Goal: Leave review/rating: Leave review/rating

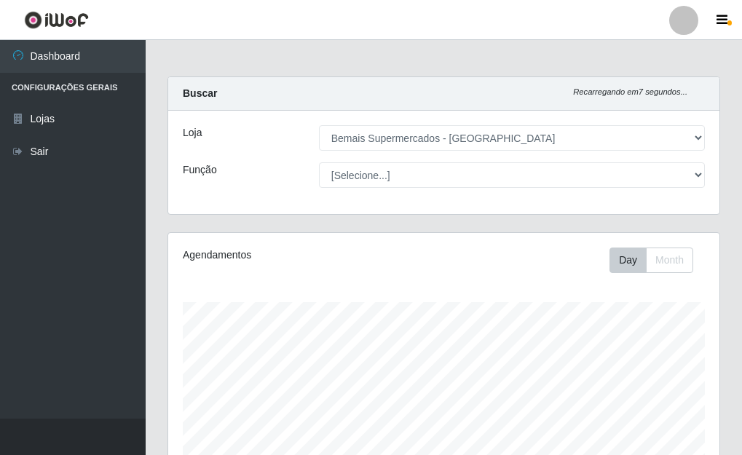
select select "249"
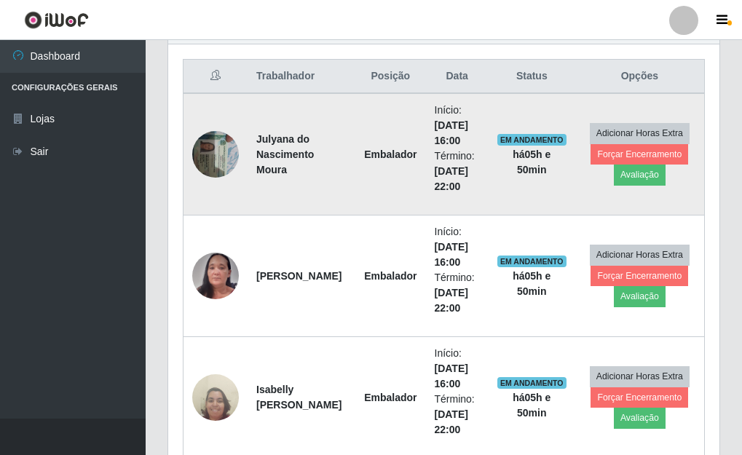
scroll to position [544, 0]
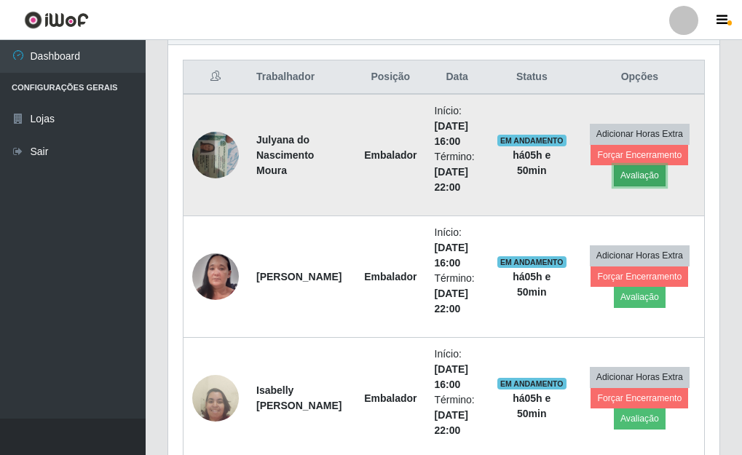
click at [647, 177] on button "Avaliação" at bounding box center [640, 175] width 52 height 20
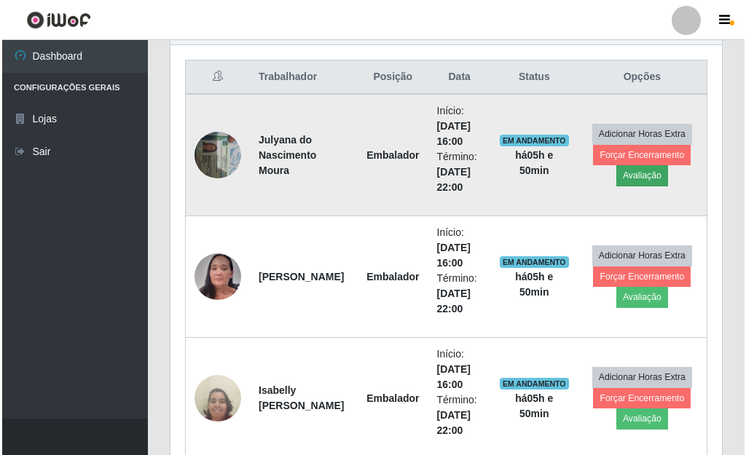
scroll to position [302, 543]
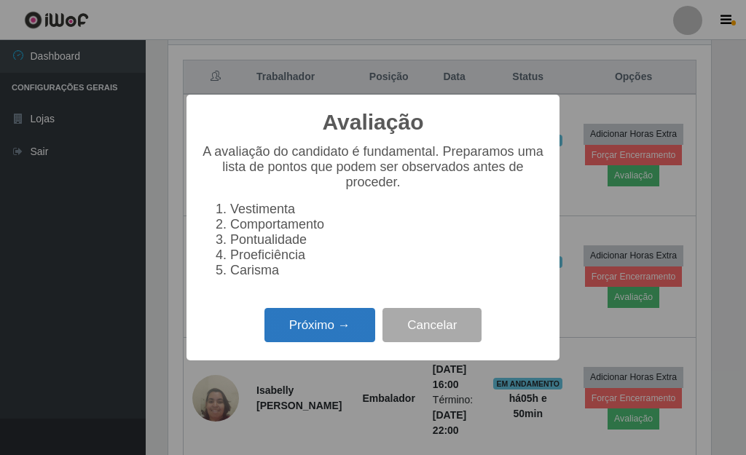
click at [351, 326] on button "Próximo →" at bounding box center [319, 325] width 111 height 34
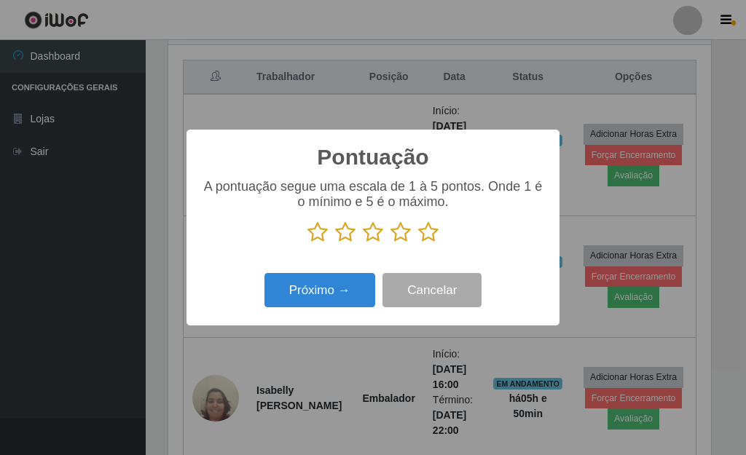
drag, startPoint x: 425, startPoint y: 242, endPoint x: 415, endPoint y: 247, distance: 11.4
click at [425, 241] on icon at bounding box center [428, 232] width 20 height 22
click at [418, 243] on input "radio" at bounding box center [418, 243] width 0 height 0
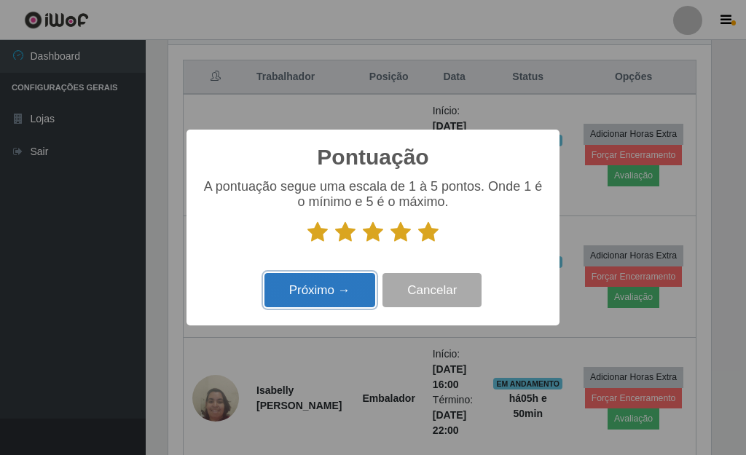
click at [349, 290] on button "Próximo →" at bounding box center [319, 290] width 111 height 34
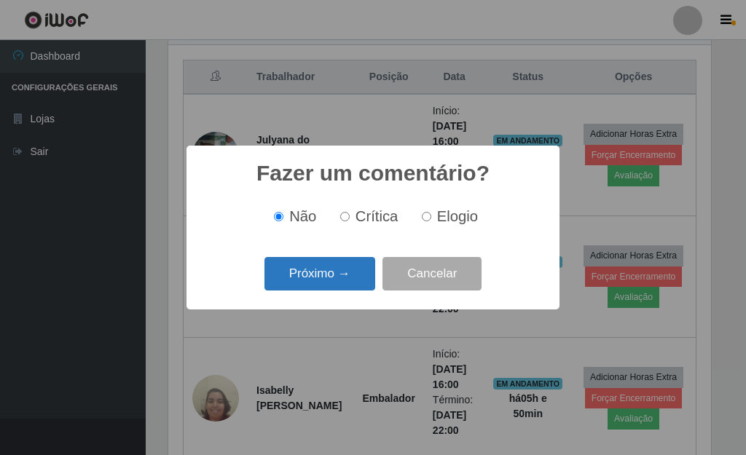
click at [342, 279] on button "Próximo →" at bounding box center [319, 274] width 111 height 34
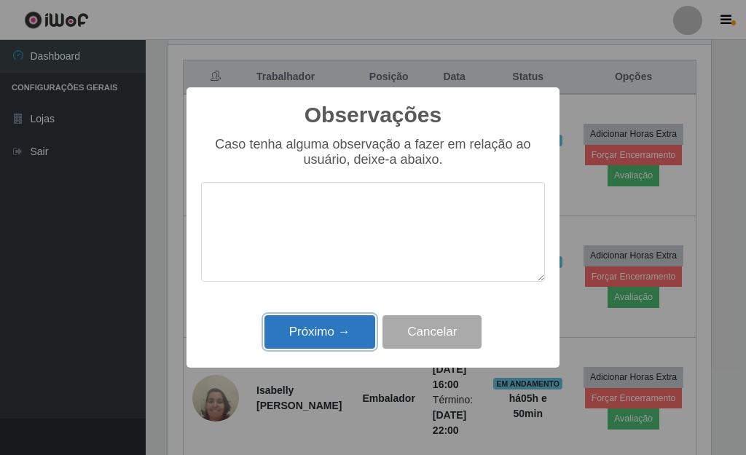
drag, startPoint x: 342, startPoint y: 332, endPoint x: 397, endPoint y: 327, distance: 54.9
click at [342, 331] on button "Próximo →" at bounding box center [319, 332] width 111 height 34
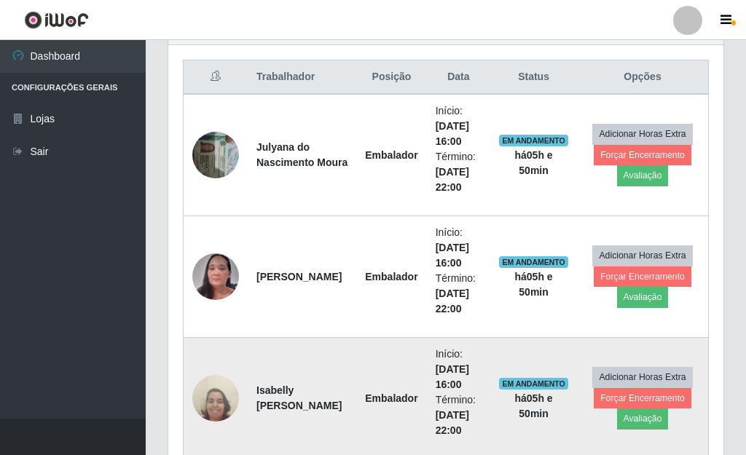
scroll to position [302, 551]
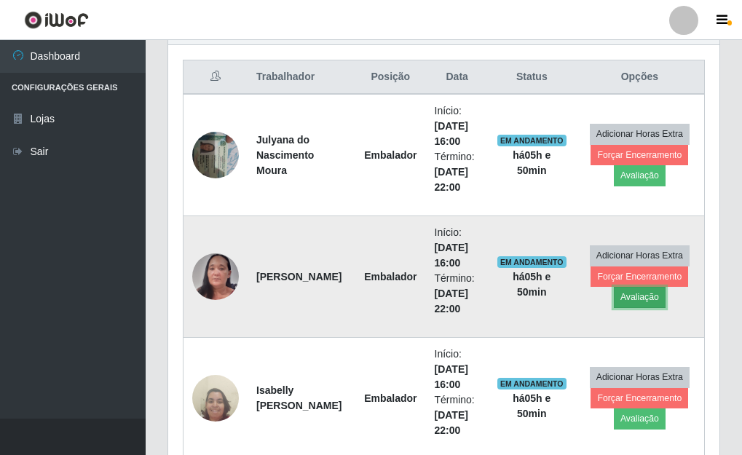
click at [637, 296] on button "Avaliação" at bounding box center [640, 297] width 52 height 20
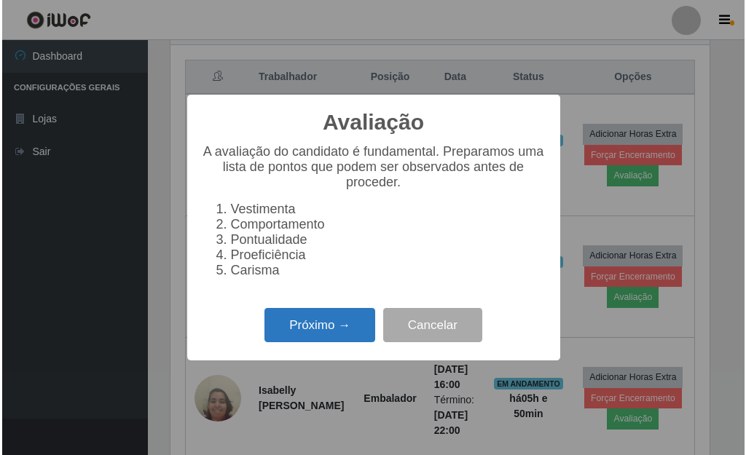
scroll to position [302, 543]
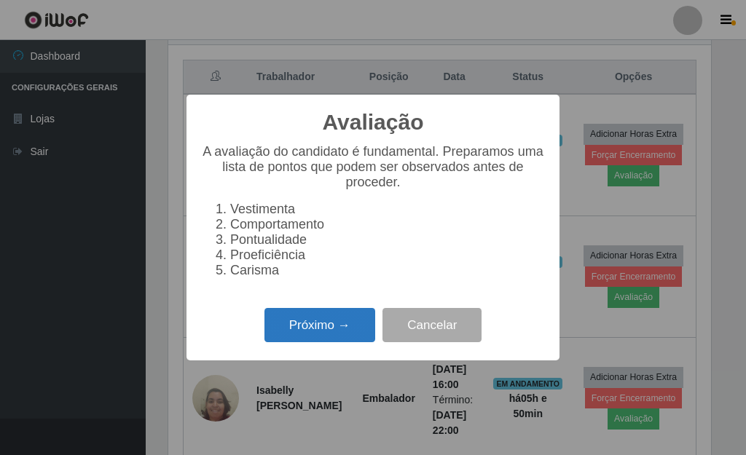
click at [297, 334] on button "Próximo →" at bounding box center [319, 325] width 111 height 34
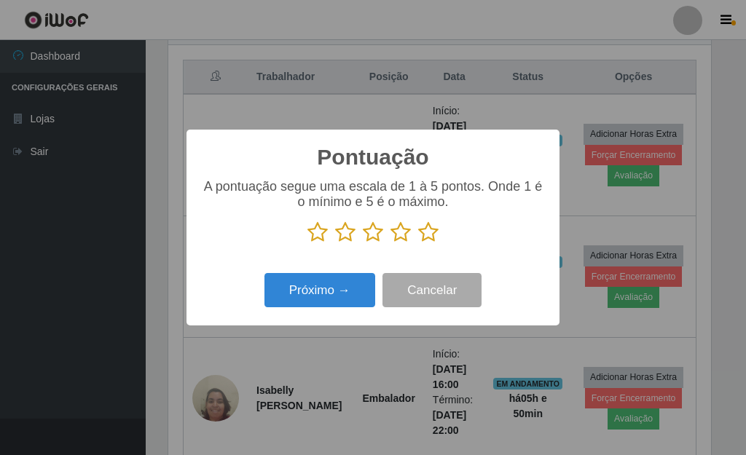
click at [433, 236] on icon at bounding box center [428, 232] width 20 height 22
click at [418, 243] on input "radio" at bounding box center [418, 243] width 0 height 0
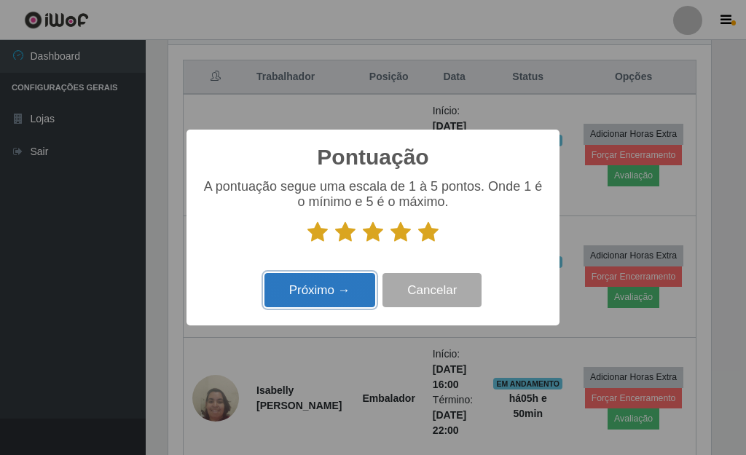
click at [344, 296] on button "Próximo →" at bounding box center [319, 290] width 111 height 34
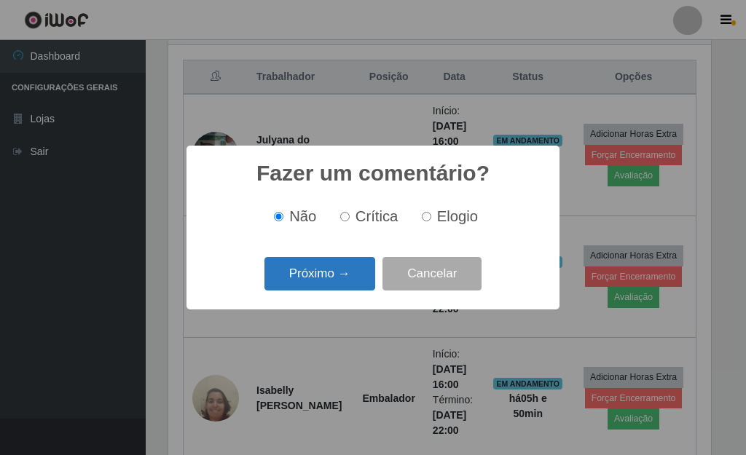
click at [338, 284] on button "Próximo →" at bounding box center [319, 274] width 111 height 34
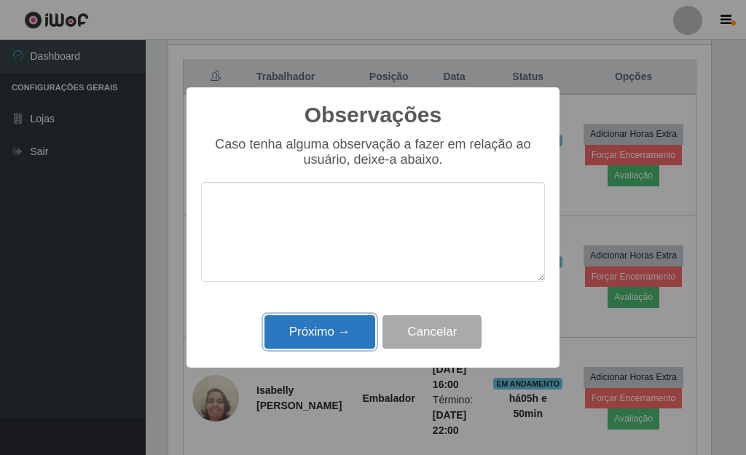
click at [334, 331] on button "Próximo →" at bounding box center [319, 332] width 111 height 34
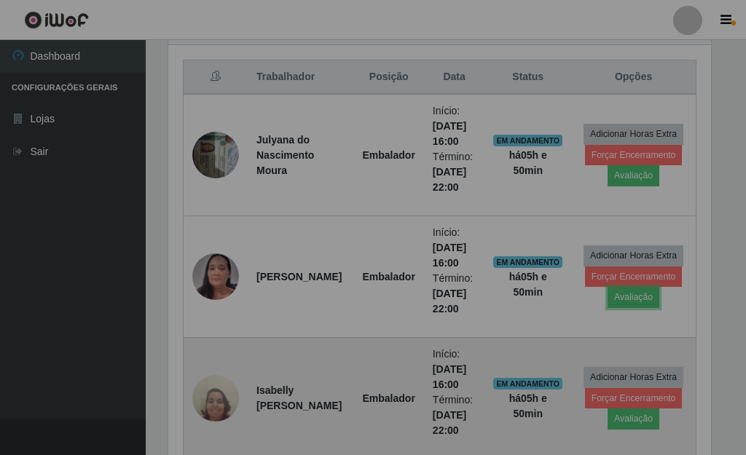
scroll to position [302, 551]
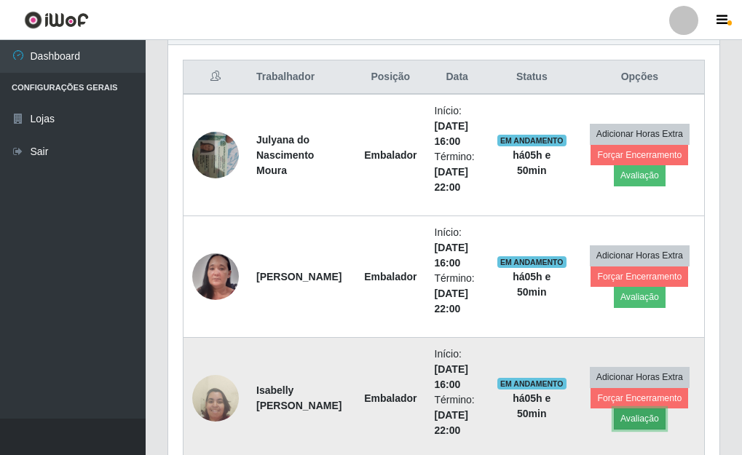
click at [645, 417] on button "Avaliação" at bounding box center [640, 419] width 52 height 20
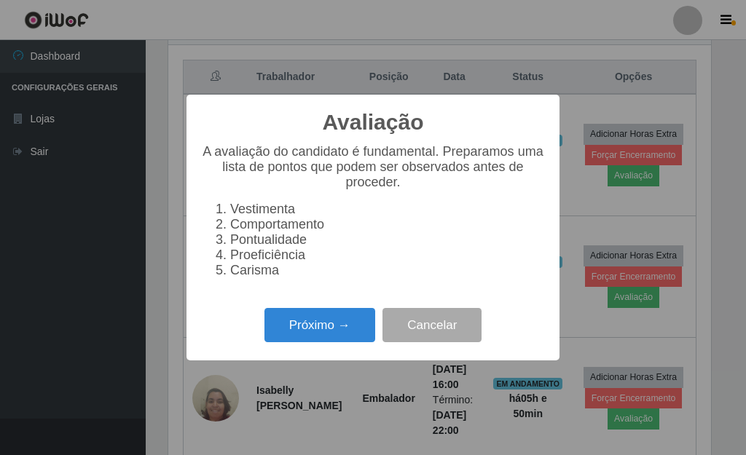
scroll to position [302, 543]
click at [301, 332] on button "Próximo →" at bounding box center [319, 325] width 111 height 34
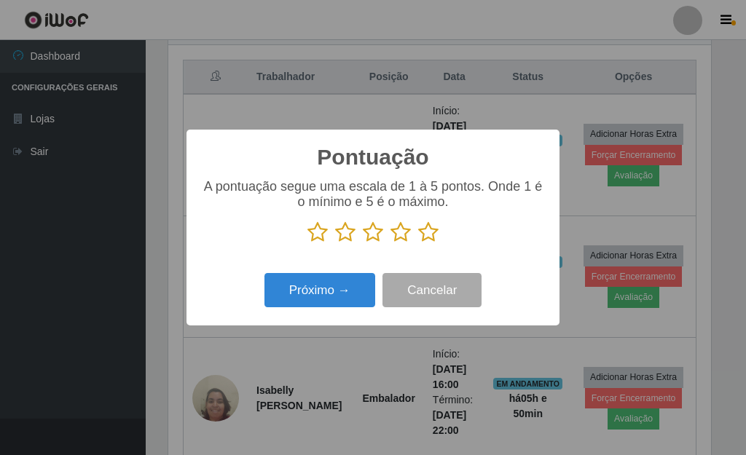
scroll to position [728088, 727848]
click at [426, 234] on icon at bounding box center [428, 232] width 20 height 22
click at [418, 243] on input "radio" at bounding box center [418, 243] width 0 height 0
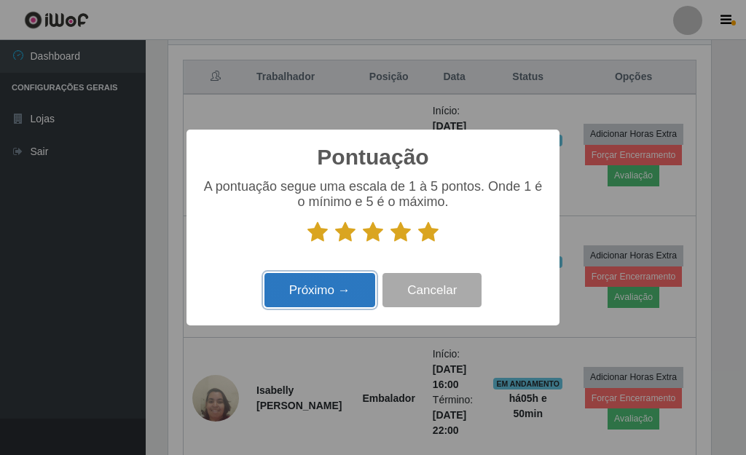
click at [333, 289] on button "Próximo →" at bounding box center [319, 290] width 111 height 34
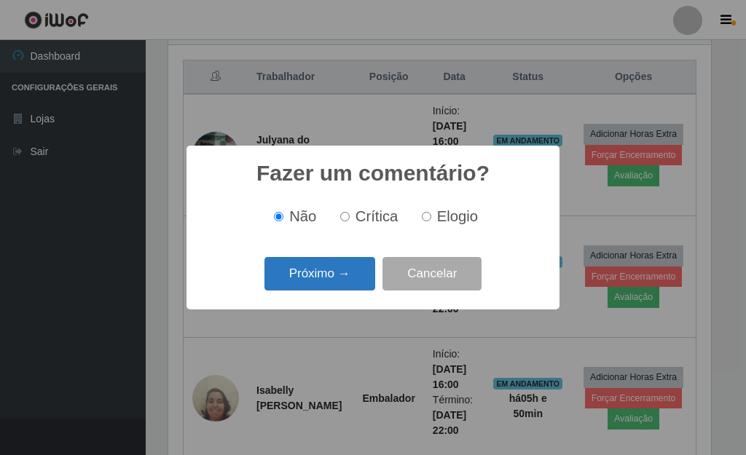
click at [350, 282] on button "Próximo →" at bounding box center [319, 274] width 111 height 34
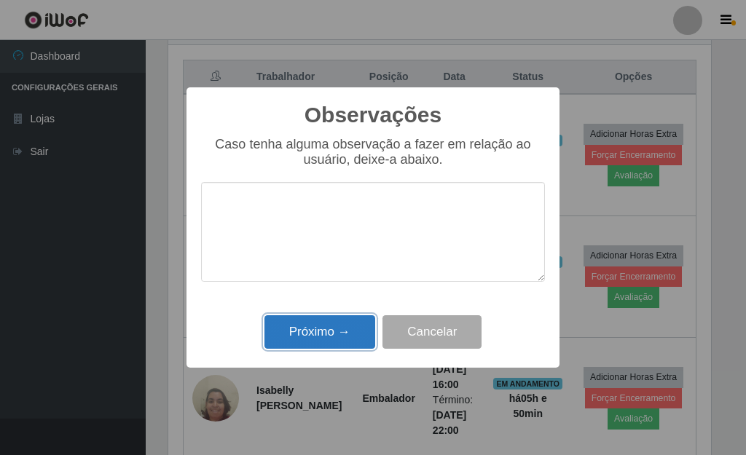
click at [347, 328] on button "Próximo →" at bounding box center [319, 332] width 111 height 34
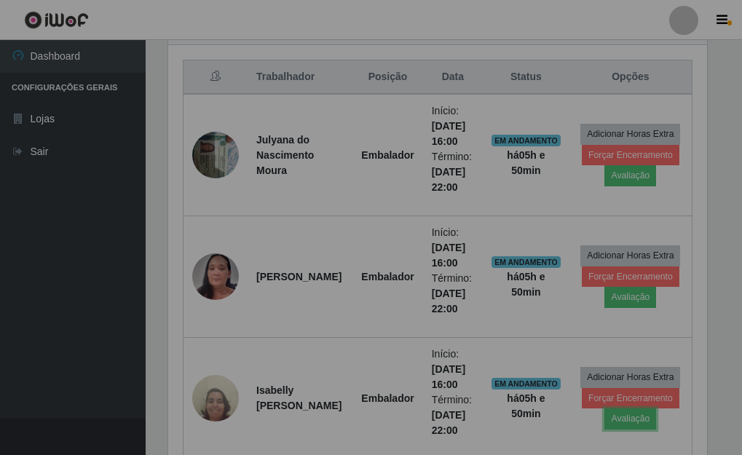
scroll to position [302, 551]
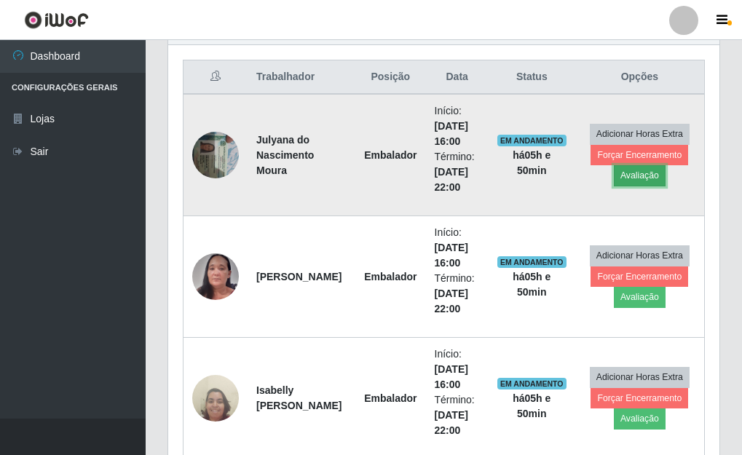
click at [640, 173] on button "Avaliação" at bounding box center [640, 175] width 52 height 20
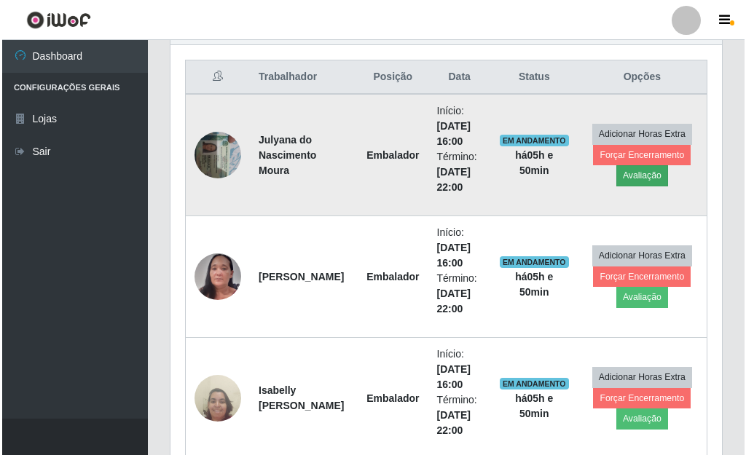
scroll to position [302, 543]
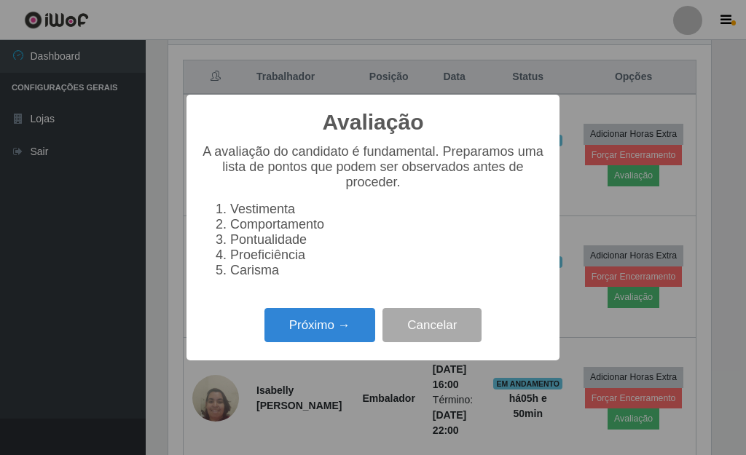
click at [307, 311] on div "Avaliação × A avaliação do candidato é fundamental. Preparamos uma lista de pon…" at bounding box center [372, 228] width 373 height 266
drag, startPoint x: 348, startPoint y: 315, endPoint x: 358, endPoint y: 310, distance: 11.1
click at [351, 315] on div "Próximo → Cancelar" at bounding box center [373, 325] width 344 height 42
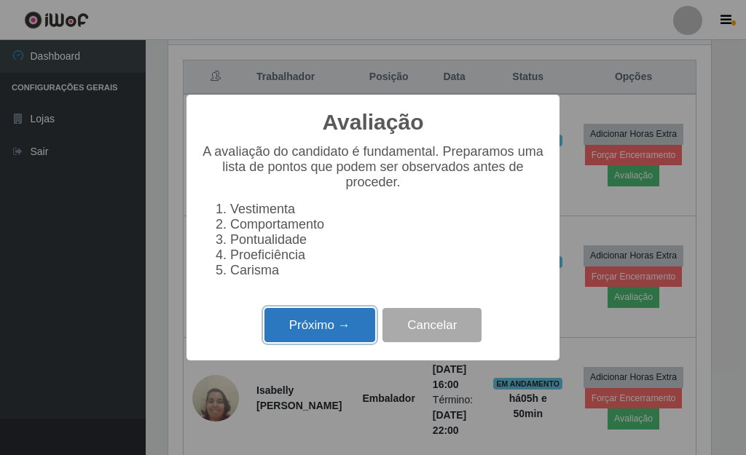
click at [325, 329] on button "Próximo →" at bounding box center [319, 325] width 111 height 34
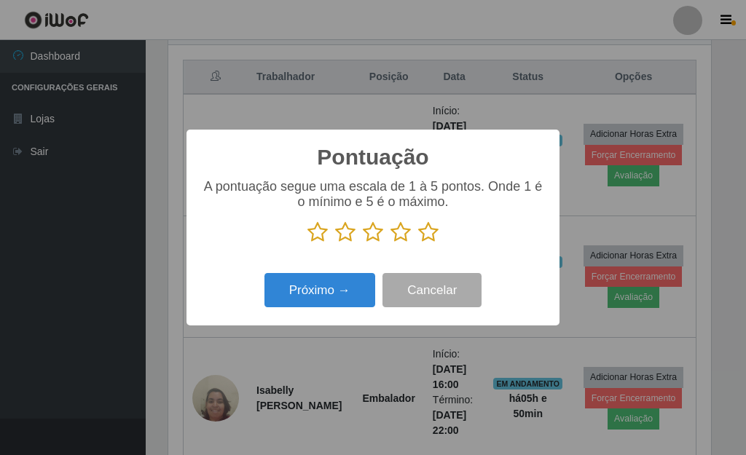
click at [433, 242] on icon at bounding box center [428, 232] width 20 height 22
click at [418, 243] on input "radio" at bounding box center [418, 243] width 0 height 0
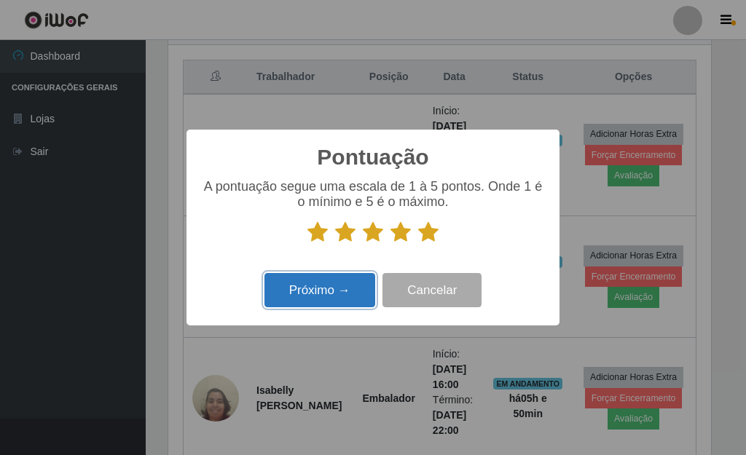
click at [313, 299] on button "Próximo →" at bounding box center [319, 290] width 111 height 34
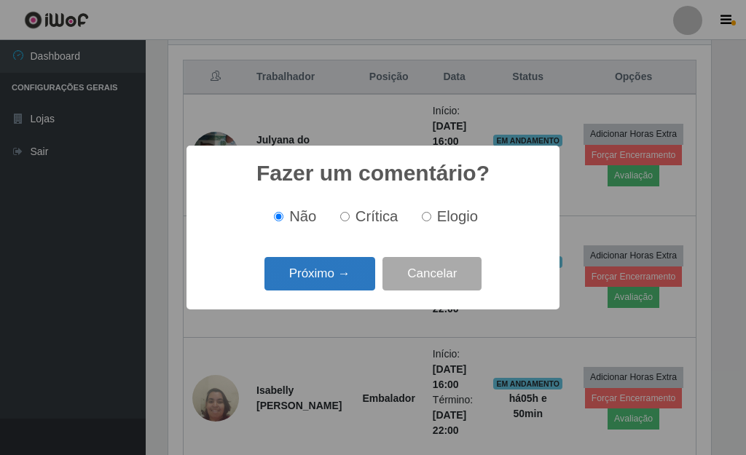
click at [354, 276] on button "Próximo →" at bounding box center [319, 274] width 111 height 34
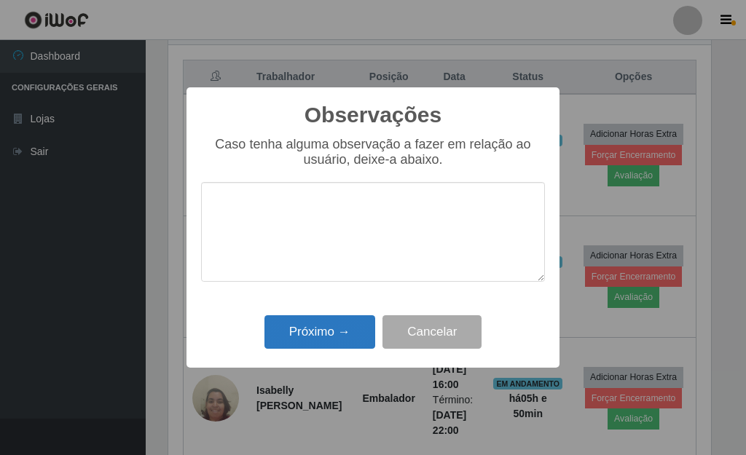
drag, startPoint x: 337, startPoint y: 311, endPoint x: 336, endPoint y: 322, distance: 11.0
click at [337, 313] on div "Observações × Caso tenha alguma observação a fazer em relação ao usuário, deixe…" at bounding box center [372, 227] width 373 height 280
click at [336, 325] on button "Próximo →" at bounding box center [319, 332] width 111 height 34
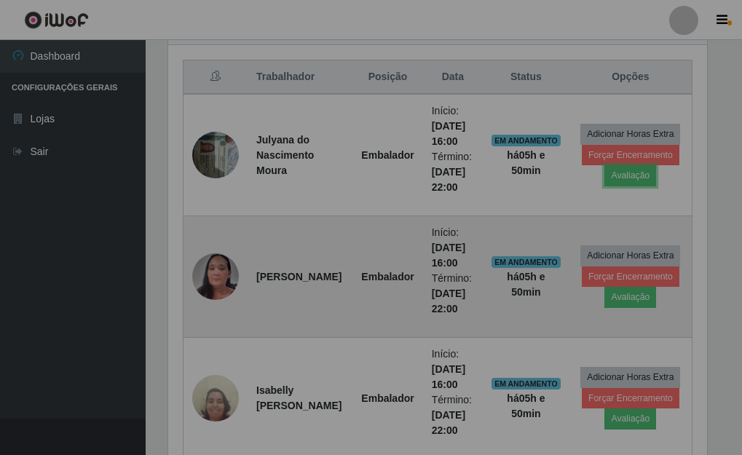
scroll to position [302, 551]
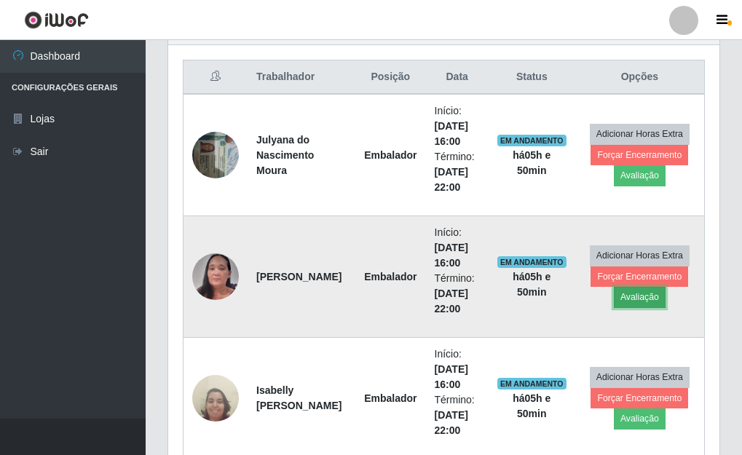
click at [637, 304] on button "Avaliação" at bounding box center [640, 297] width 52 height 20
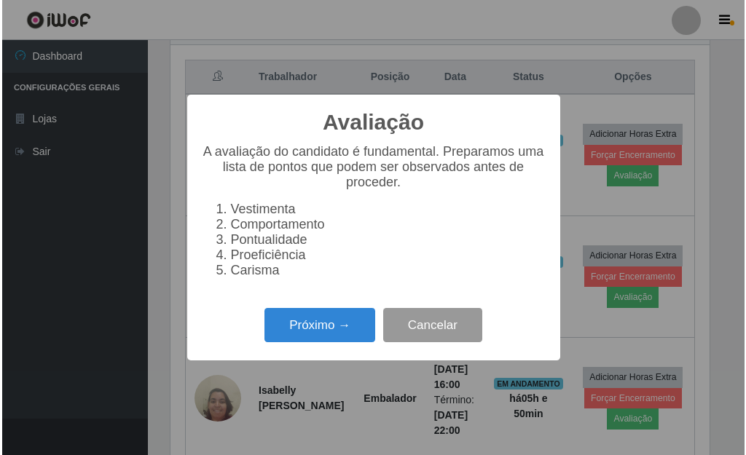
scroll to position [302, 543]
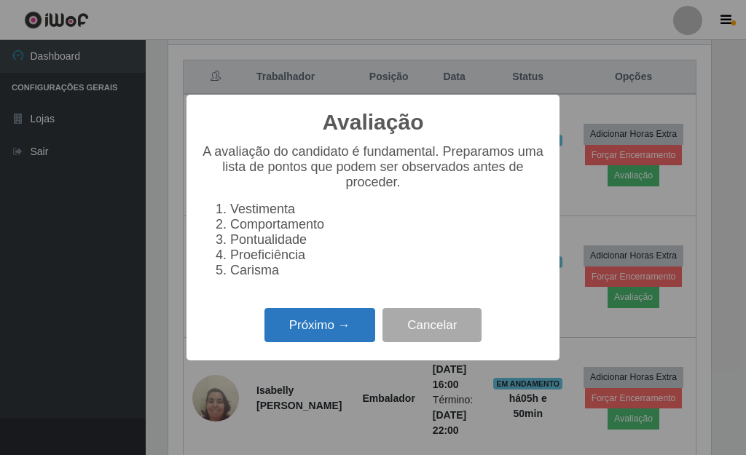
click at [334, 334] on button "Próximo →" at bounding box center [319, 325] width 111 height 34
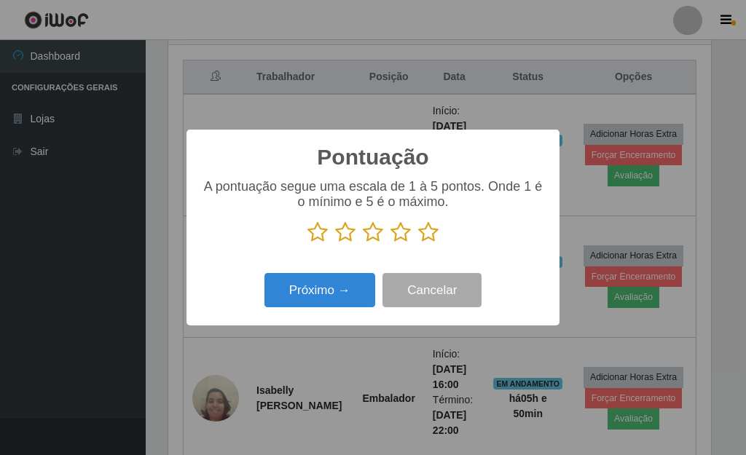
click at [429, 227] on icon at bounding box center [428, 232] width 20 height 22
click at [418, 243] on input "radio" at bounding box center [418, 243] width 0 height 0
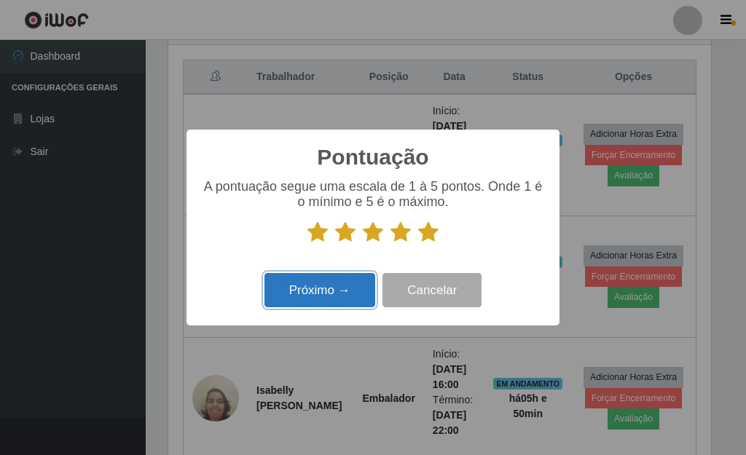
click at [286, 295] on button "Próximo →" at bounding box center [319, 290] width 111 height 34
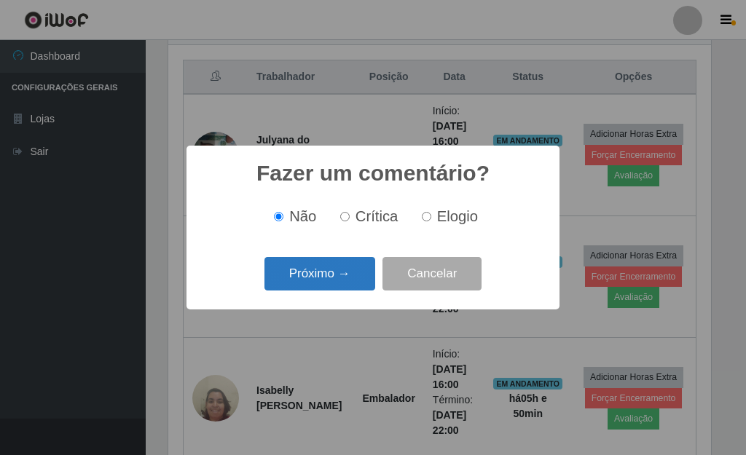
click at [325, 283] on button "Próximo →" at bounding box center [319, 274] width 111 height 34
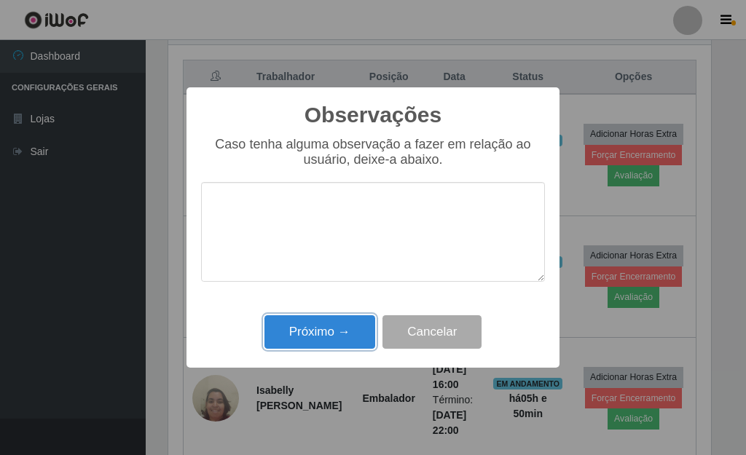
click at [353, 326] on button "Próximo →" at bounding box center [319, 332] width 111 height 34
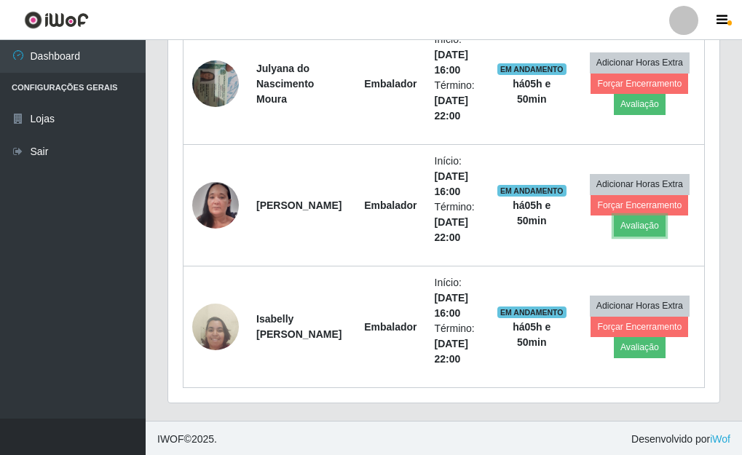
scroll to position [618, 0]
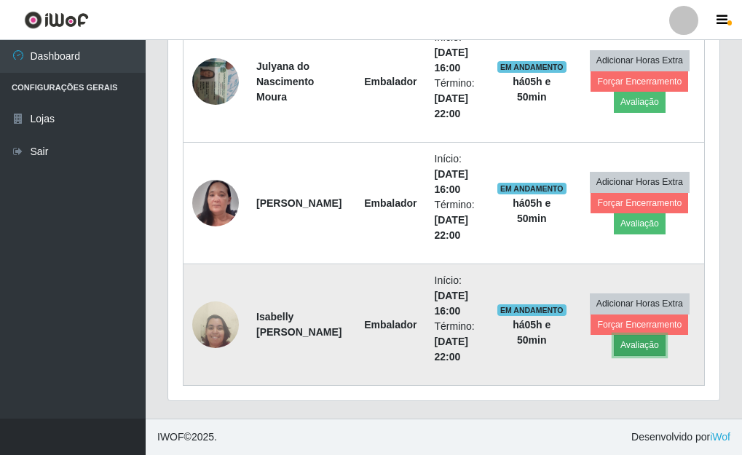
click at [634, 340] on button "Avaliação" at bounding box center [640, 345] width 52 height 20
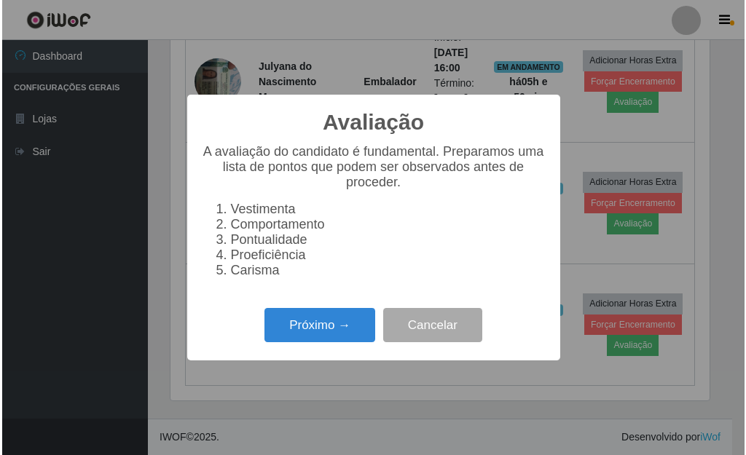
scroll to position [302, 543]
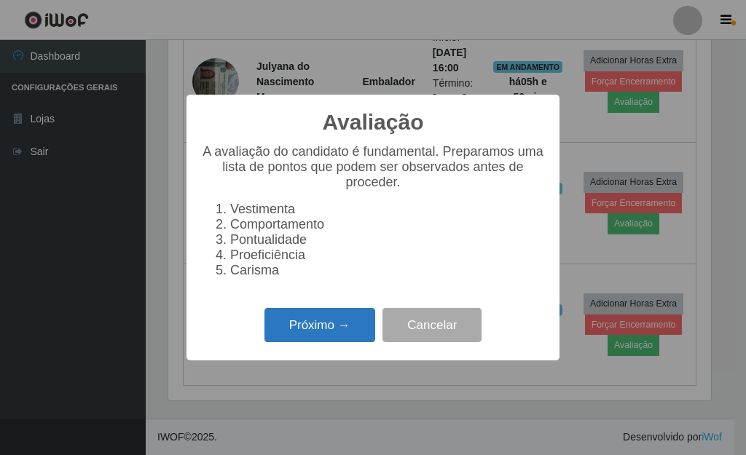
click at [281, 330] on button "Próximo →" at bounding box center [319, 325] width 111 height 34
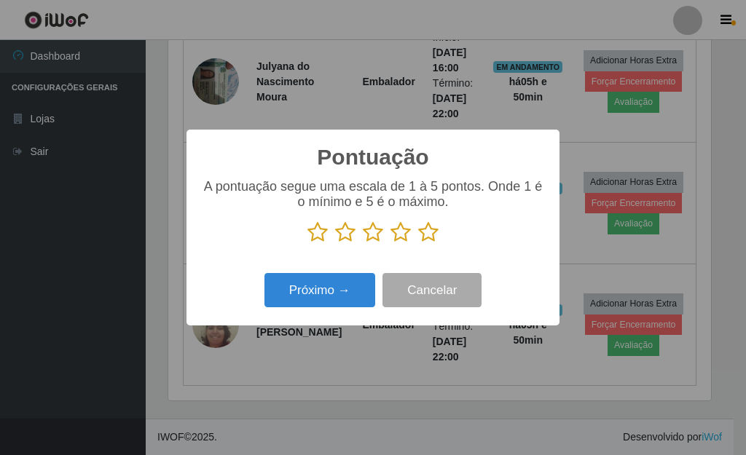
scroll to position [0, 0]
click at [425, 232] on icon at bounding box center [428, 232] width 20 height 22
click at [418, 243] on input "radio" at bounding box center [418, 243] width 0 height 0
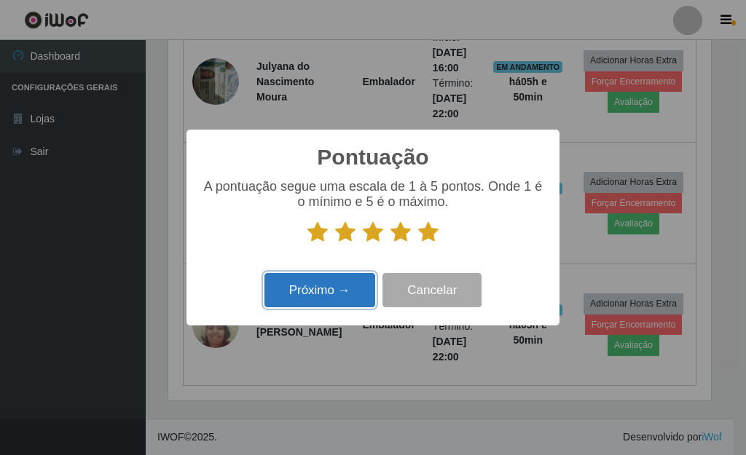
click at [338, 291] on button "Próximo →" at bounding box center [319, 290] width 111 height 34
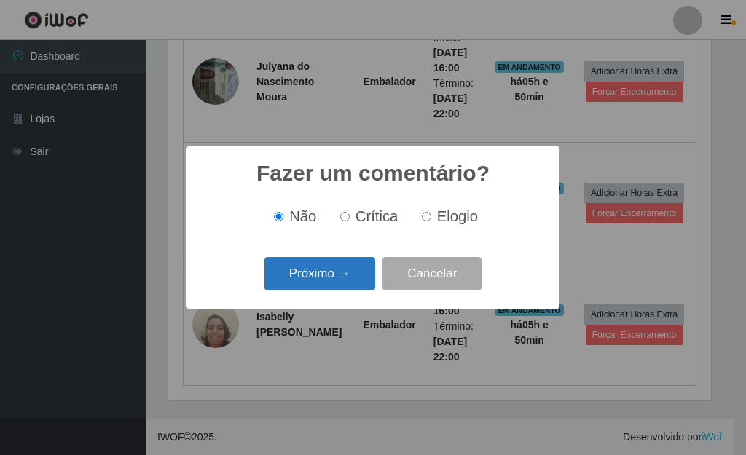
click at [337, 286] on button "Próximo →" at bounding box center [319, 274] width 111 height 34
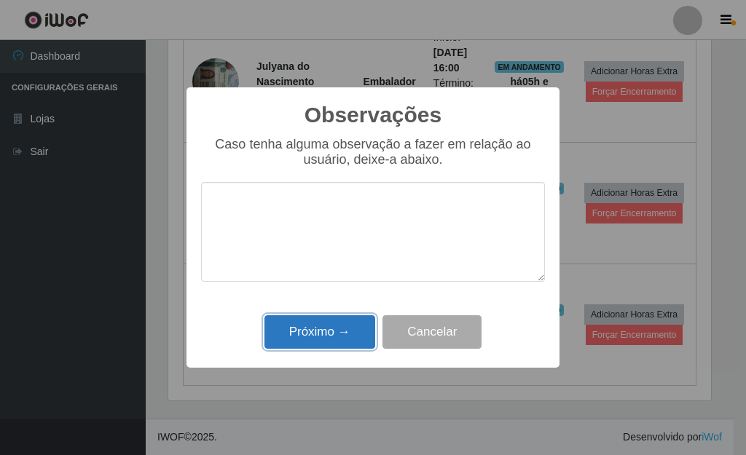
click at [347, 334] on button "Próximo →" at bounding box center [319, 332] width 111 height 34
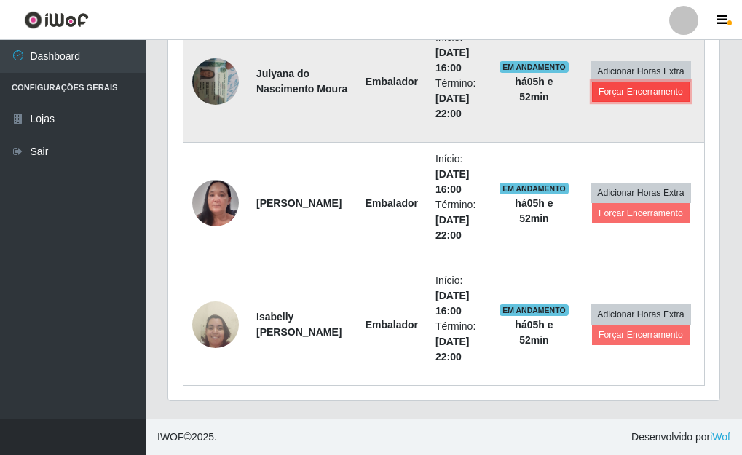
click at [623, 89] on button "Forçar Encerramento" at bounding box center [641, 92] width 98 height 20
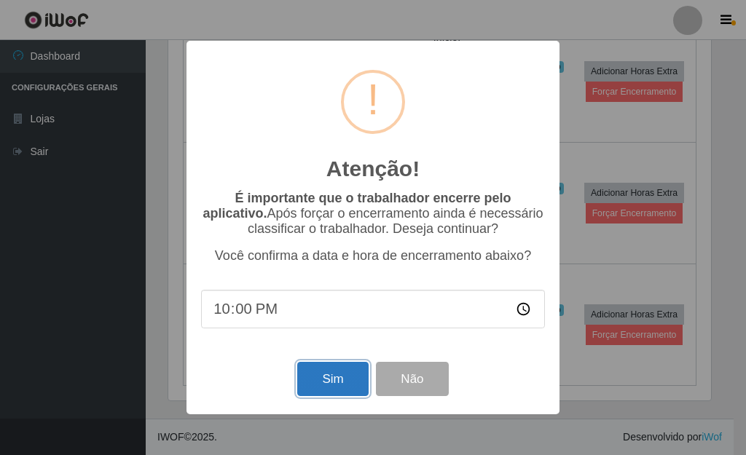
click at [329, 371] on button "Sim" at bounding box center [332, 379] width 71 height 34
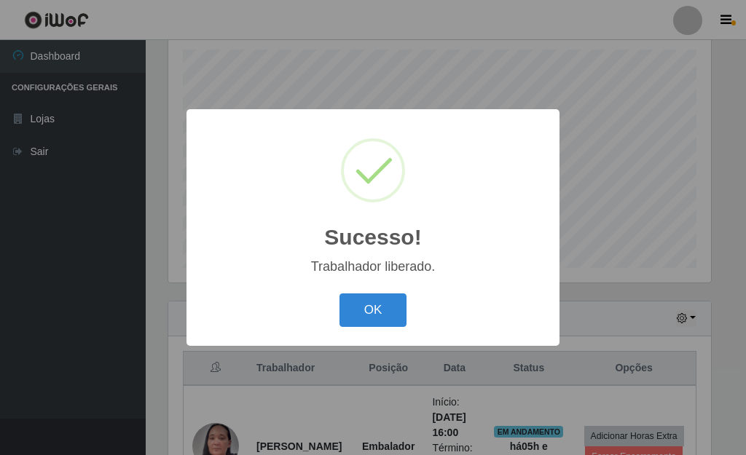
drag, startPoint x: 376, startPoint y: 315, endPoint x: 387, endPoint y: 303, distance: 16.5
click at [378, 306] on button "OK" at bounding box center [373, 311] width 68 height 34
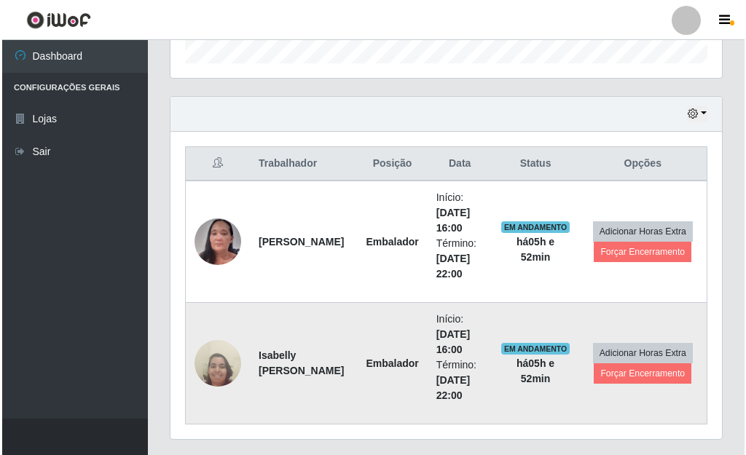
scroll to position [471, 0]
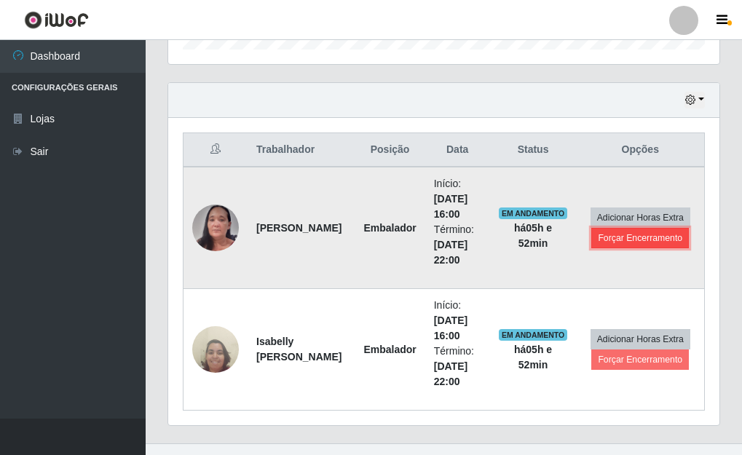
click at [665, 238] on button "Forçar Encerramento" at bounding box center [640, 238] width 98 height 20
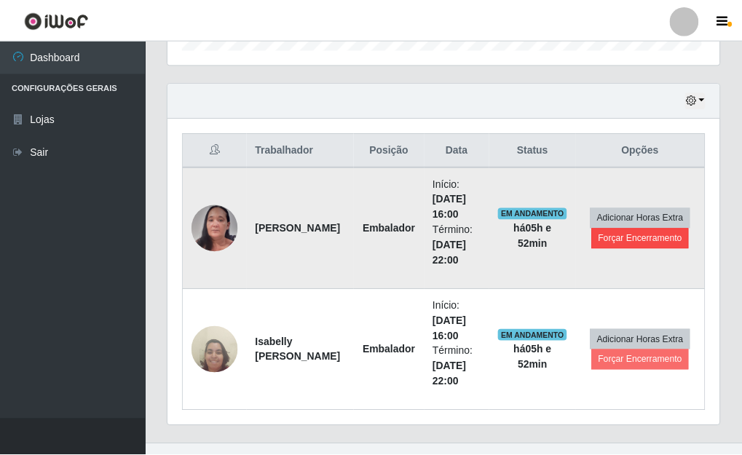
scroll to position [302, 543]
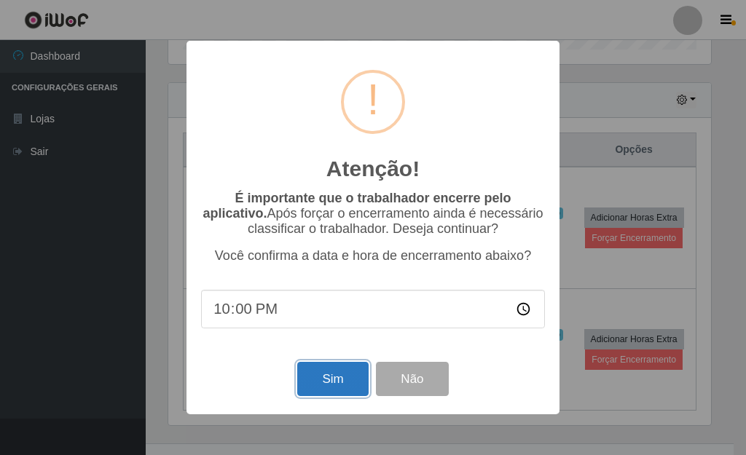
click at [351, 375] on button "Sim" at bounding box center [332, 379] width 71 height 34
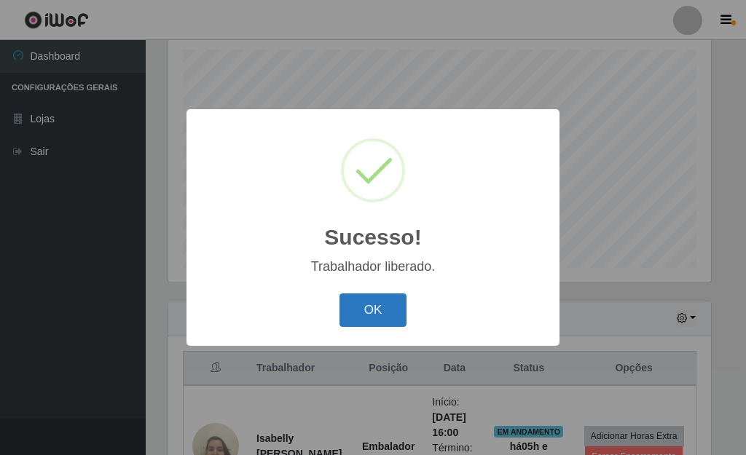
click at [389, 304] on button "OK" at bounding box center [373, 311] width 68 height 34
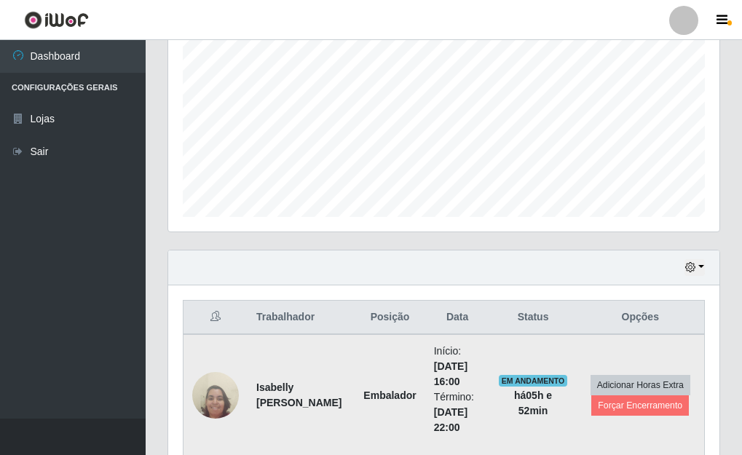
scroll to position [374, 0]
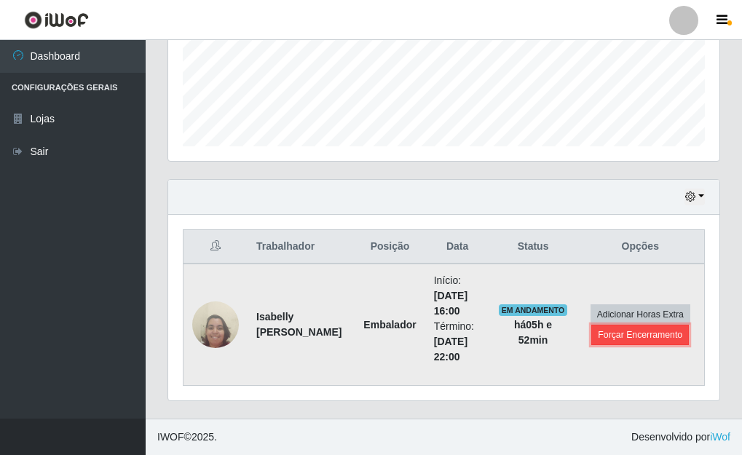
click at [645, 336] on button "Forçar Encerramento" at bounding box center [640, 335] width 98 height 20
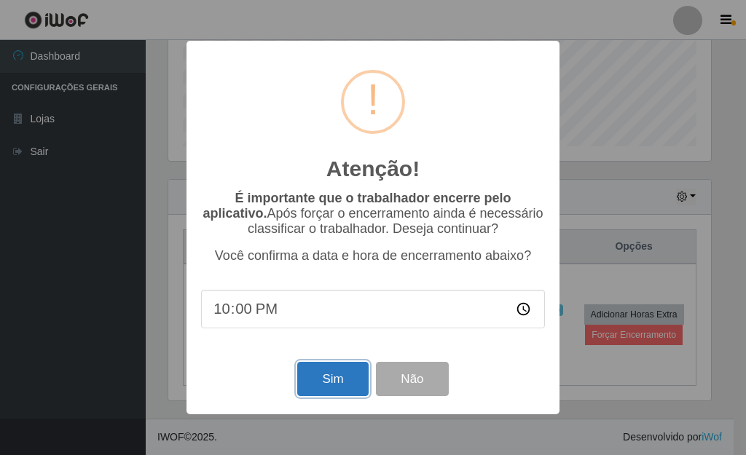
click at [358, 390] on button "Sim" at bounding box center [332, 379] width 71 height 34
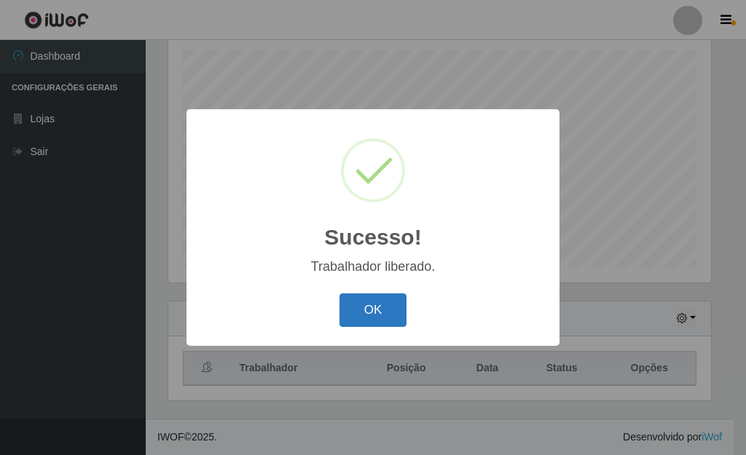
click at [387, 315] on button "OK" at bounding box center [373, 311] width 68 height 34
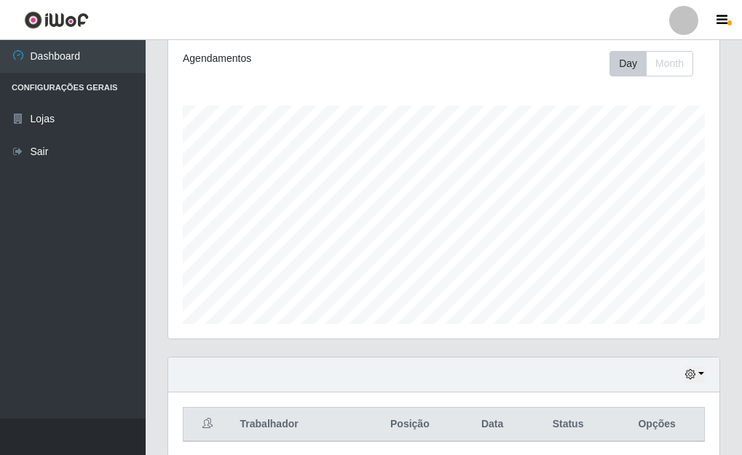
scroll to position [107, 0]
